Goal: Navigation & Orientation: Find specific page/section

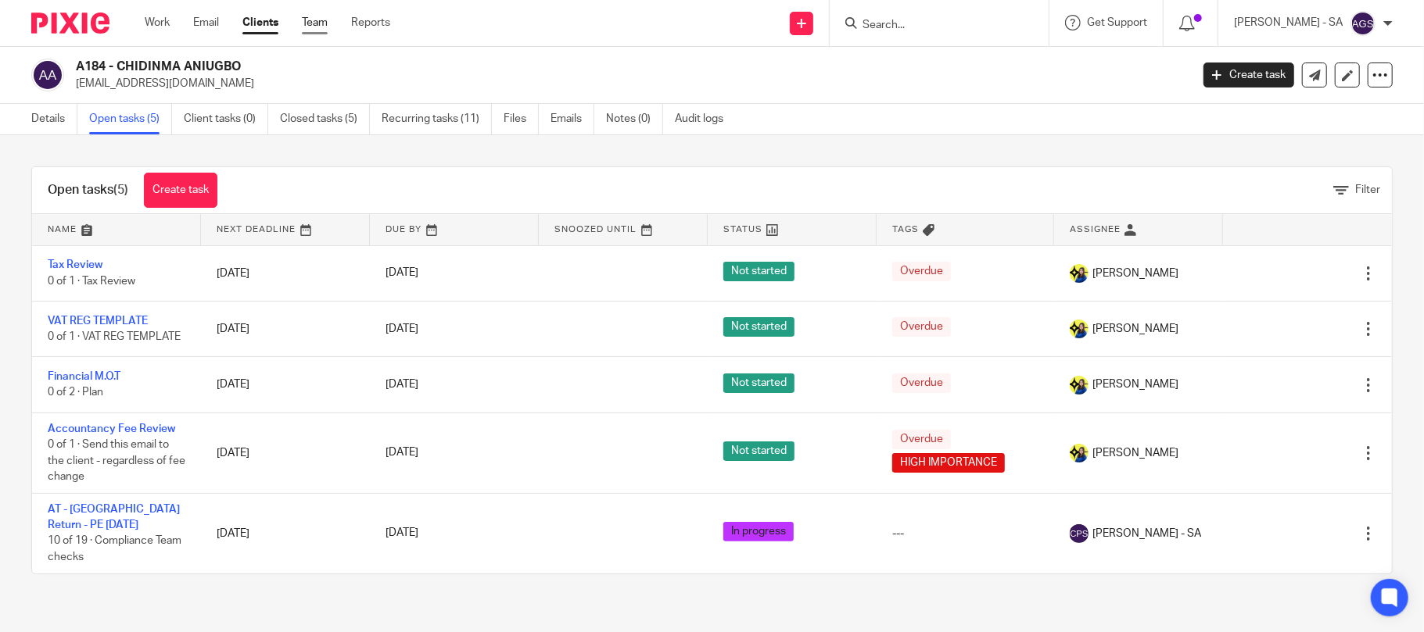
click at [324, 16] on link "Team" at bounding box center [315, 23] width 26 height 16
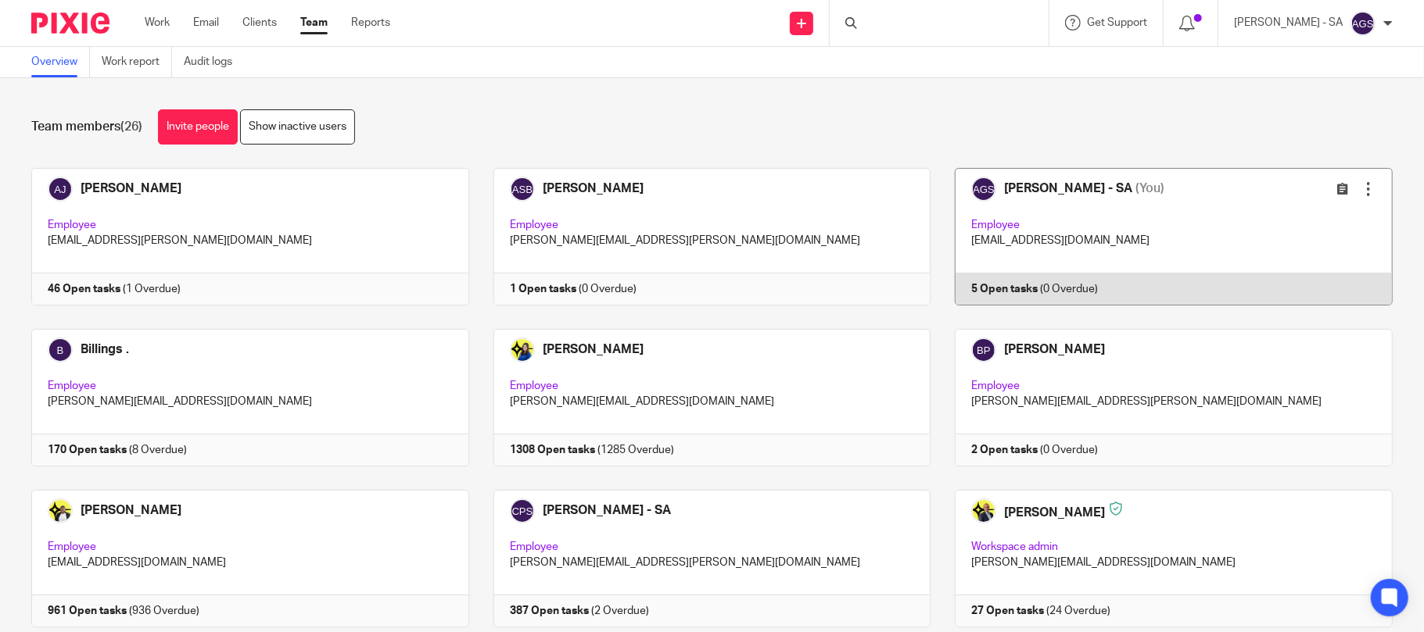
click at [990, 267] on link at bounding box center [1161, 237] width 462 height 138
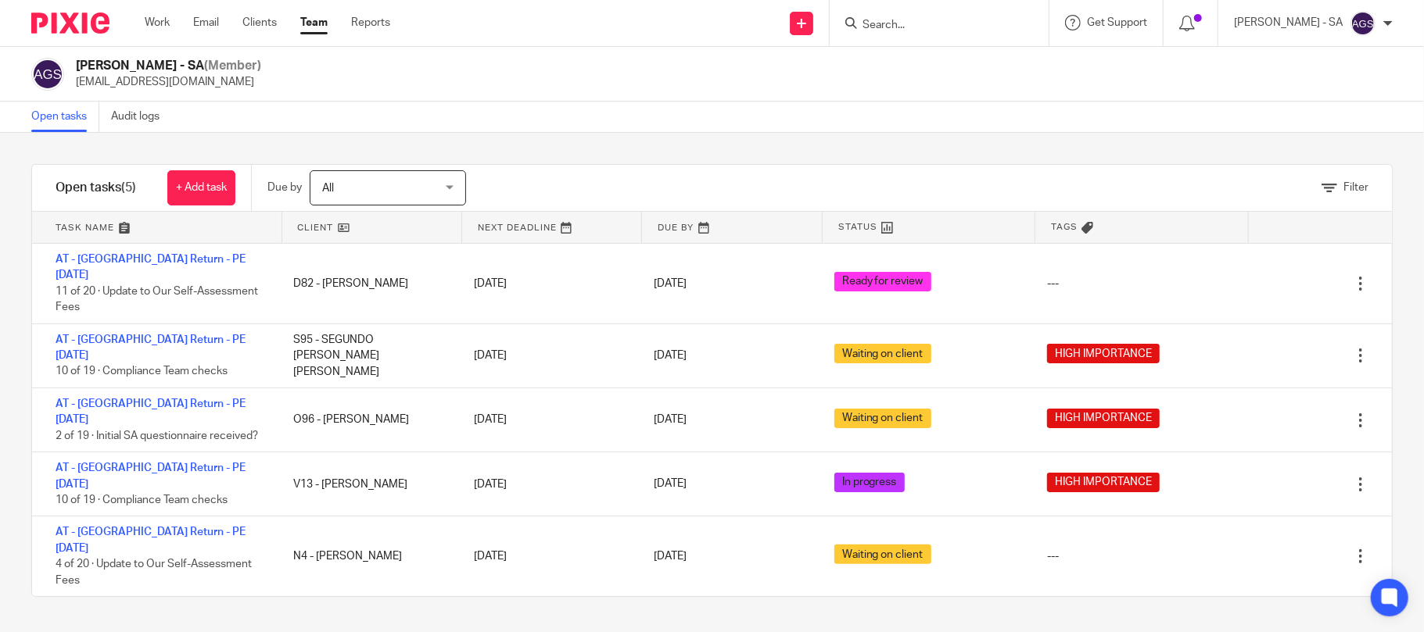
click at [294, 98] on div "[PERSON_NAME] - SA (Member) [EMAIL_ADDRESS][DOMAIN_NAME]" at bounding box center [712, 74] width 1424 height 55
